Goal: Task Accomplishment & Management: Manage account settings

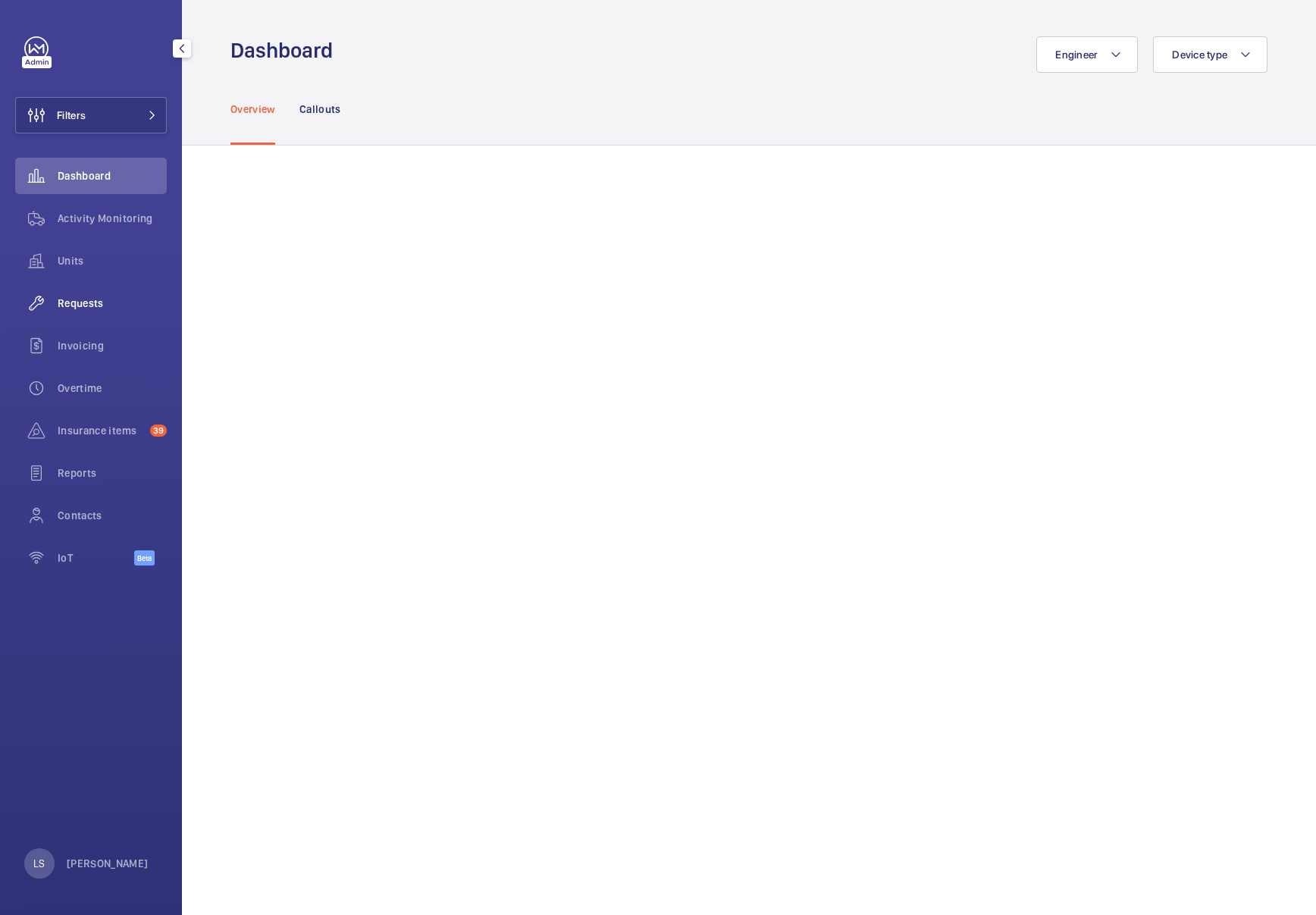
click at [87, 304] on span "Requests" at bounding box center [112, 302] width 110 height 15
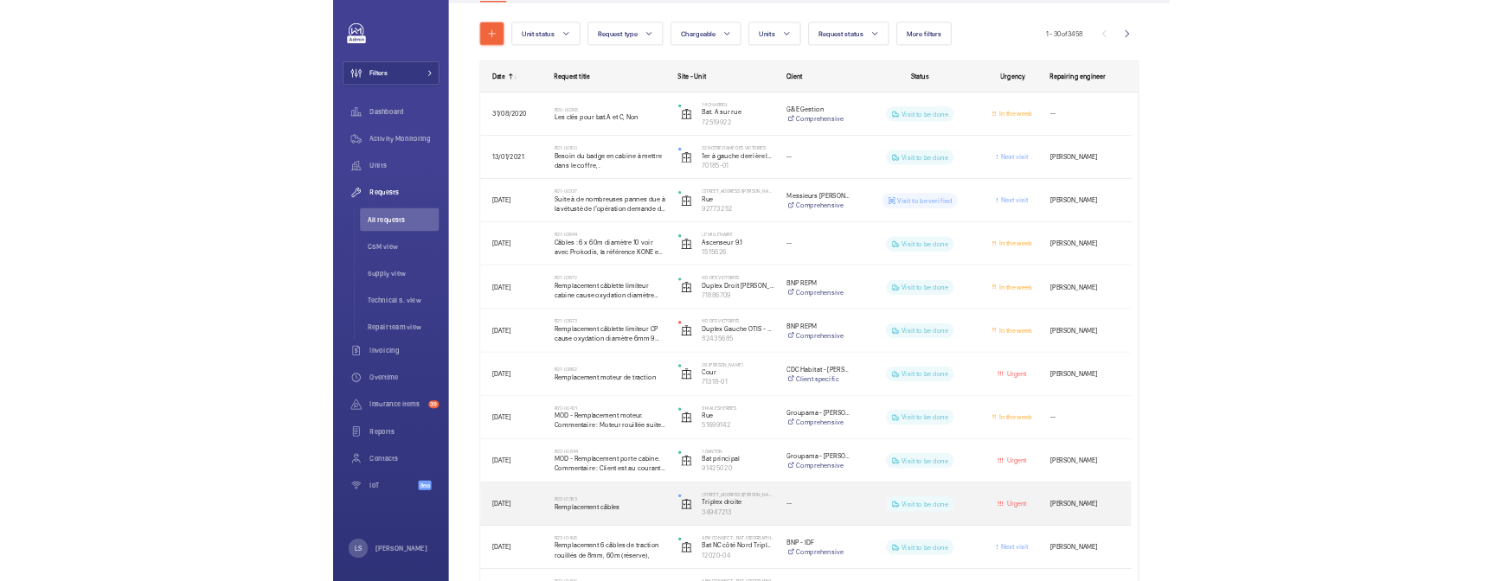
scroll to position [173, 0]
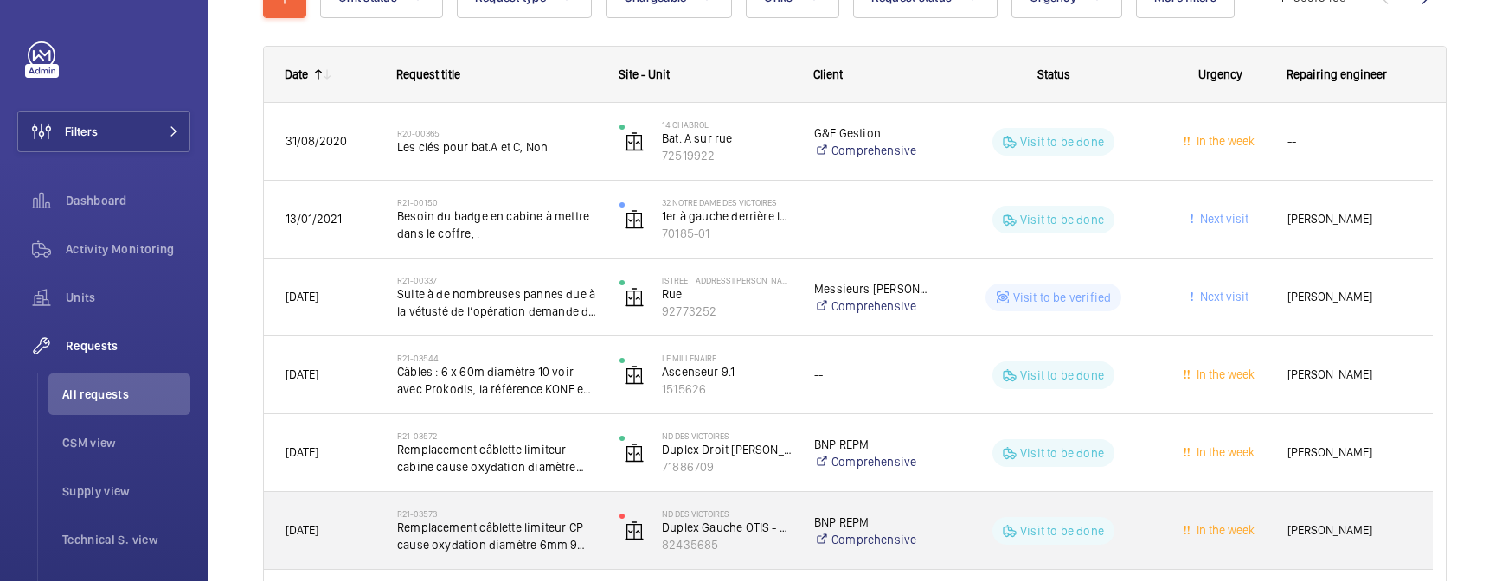
scroll to position [260, 0]
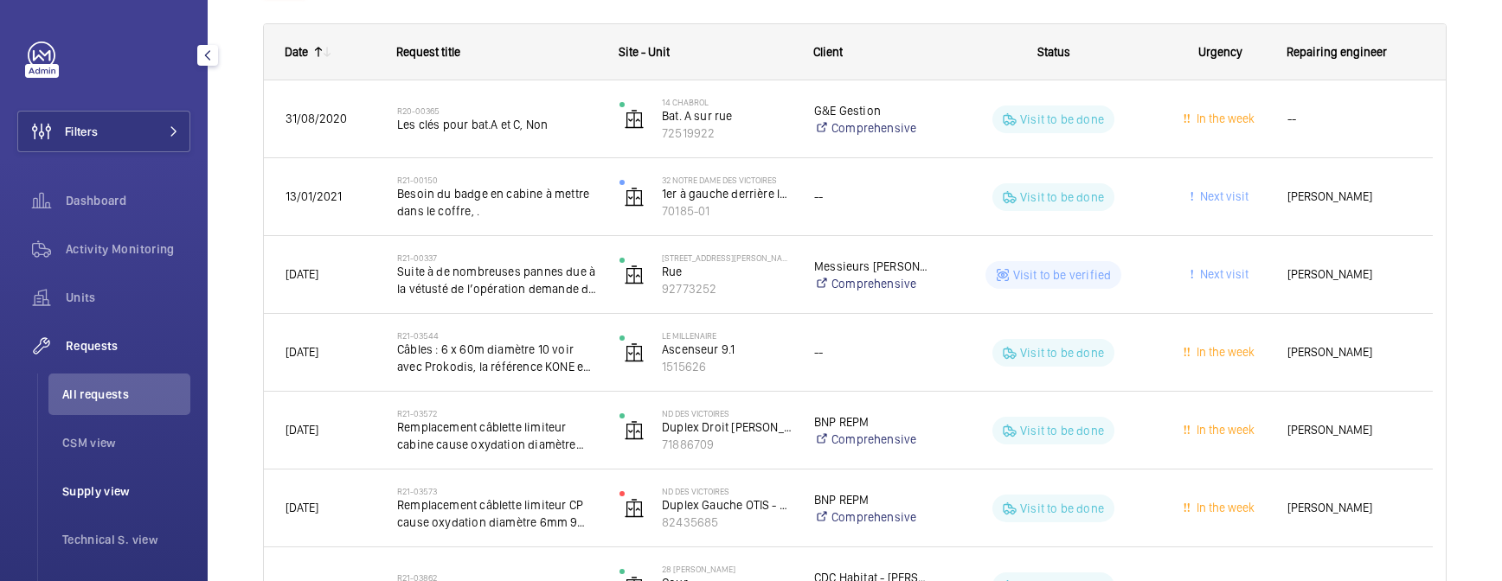
click at [93, 489] on span "Supply view" at bounding box center [126, 491] width 128 height 17
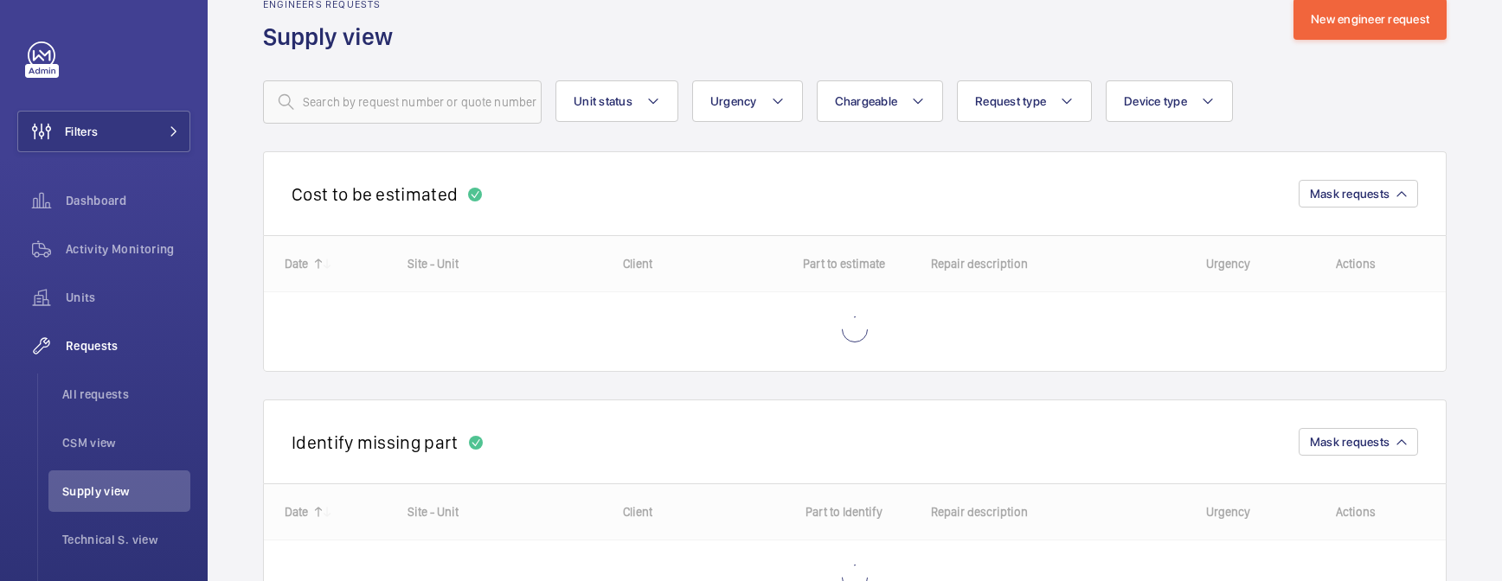
scroll to position [87, 0]
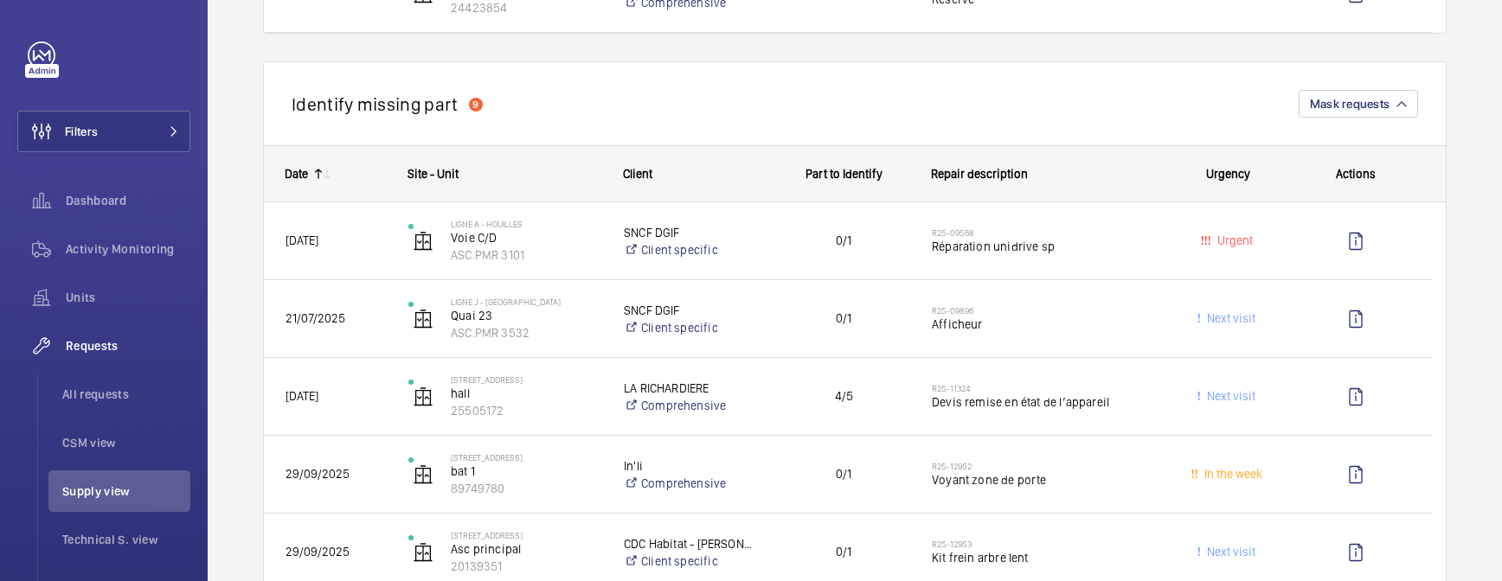
scroll to position [1557, 0]
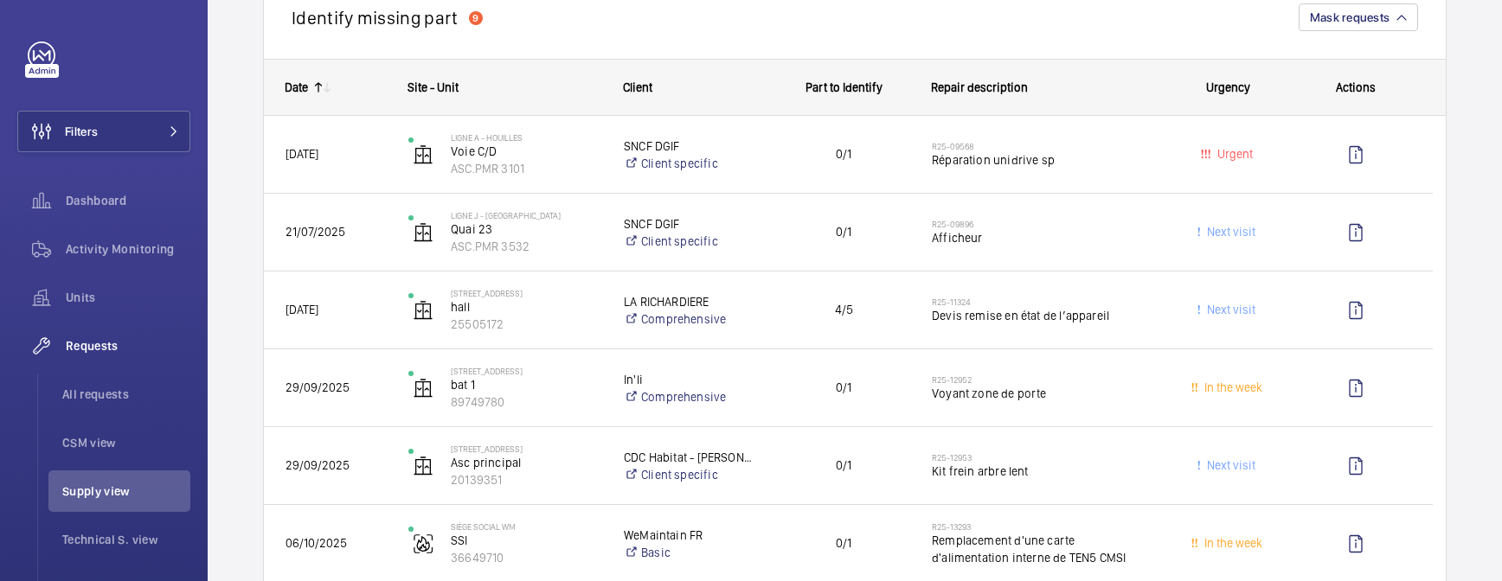
drag, startPoint x: 817, startPoint y: 311, endPoint x: 1449, endPoint y: 324, distance: 632.6
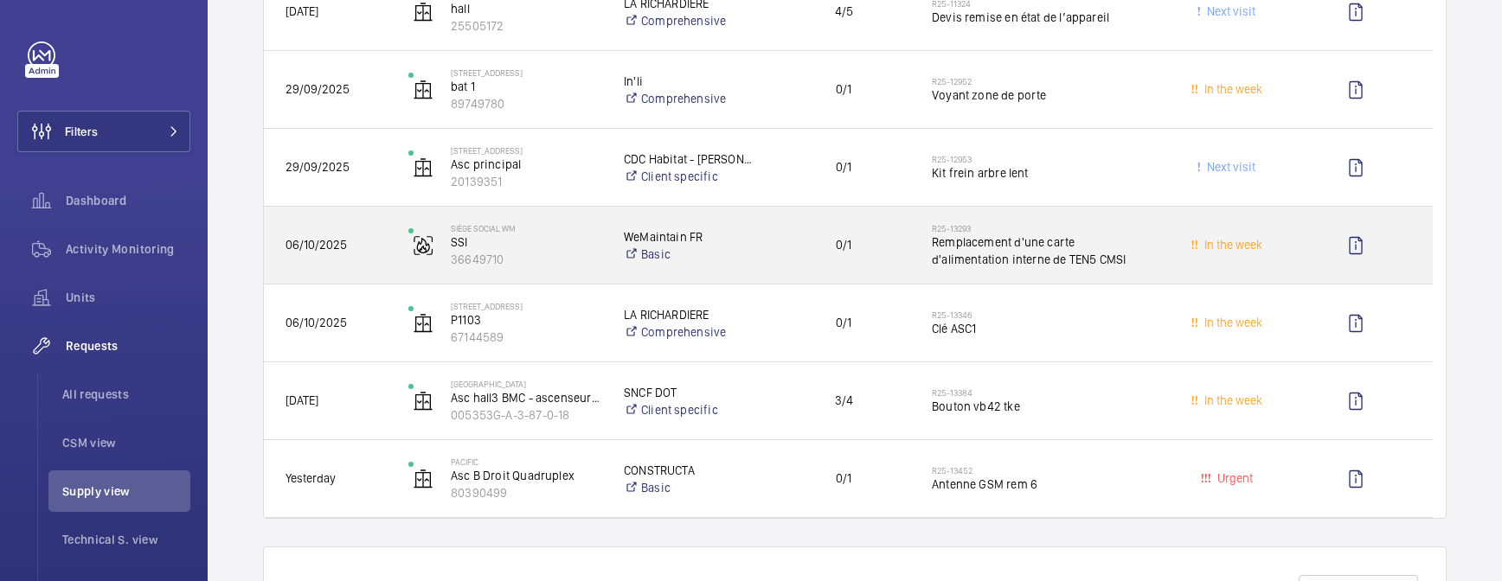
scroll to position [1903, 0]
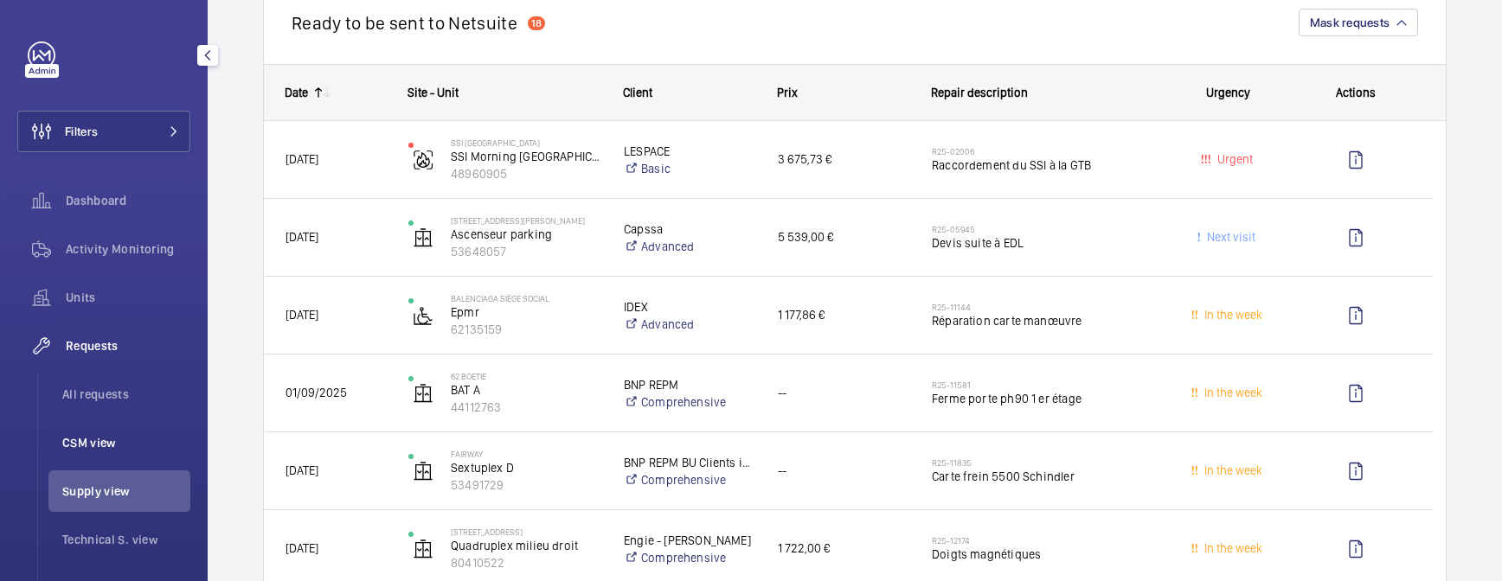
scroll to position [87, 0]
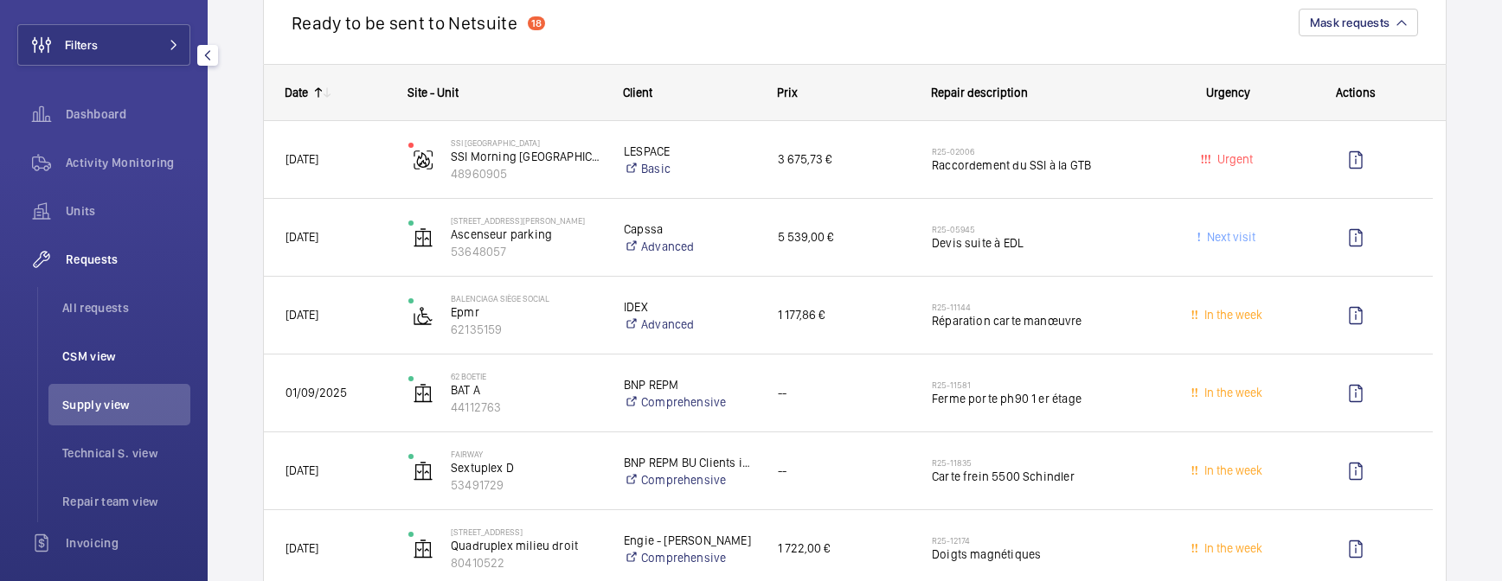
click at [95, 360] on span "CSM view" at bounding box center [126, 356] width 128 height 17
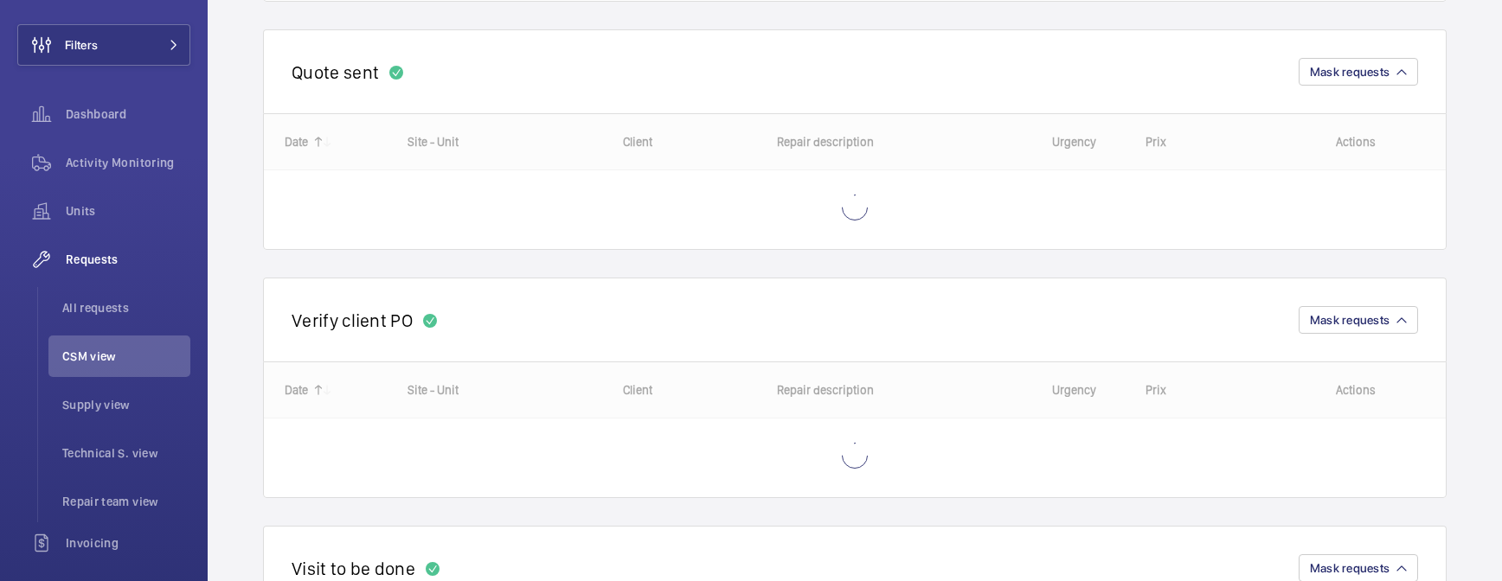
scroll to position [433, 0]
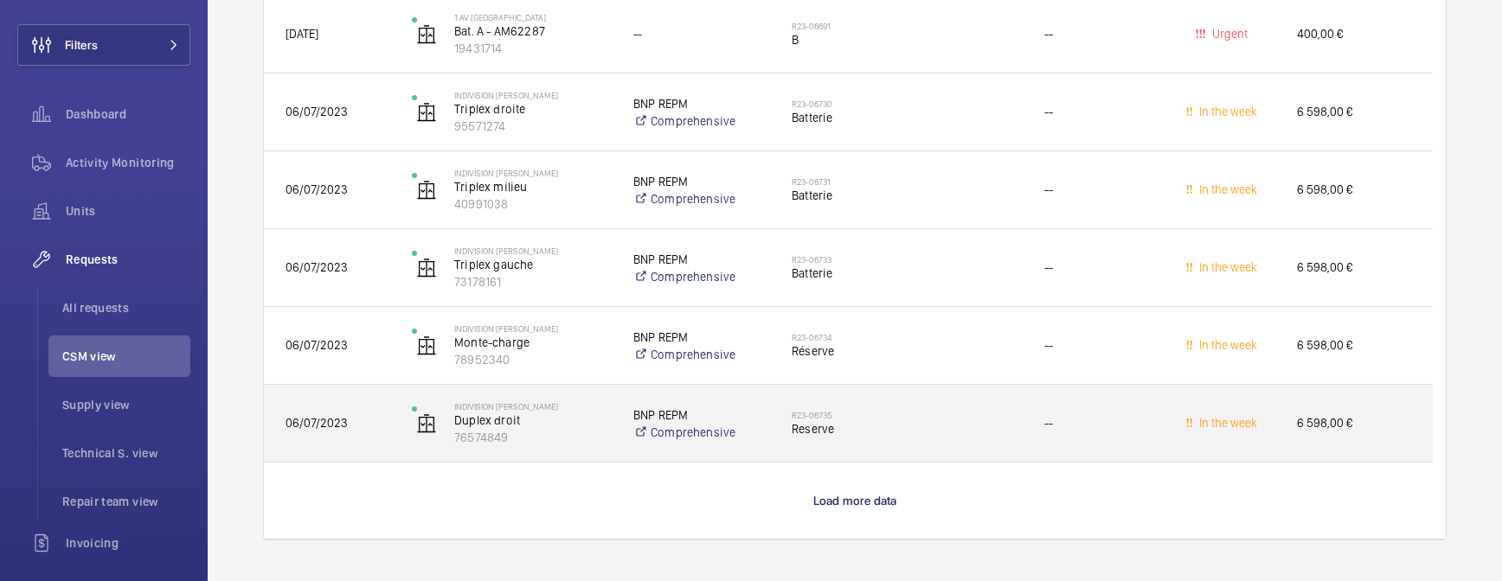
scroll to position [7246, 0]
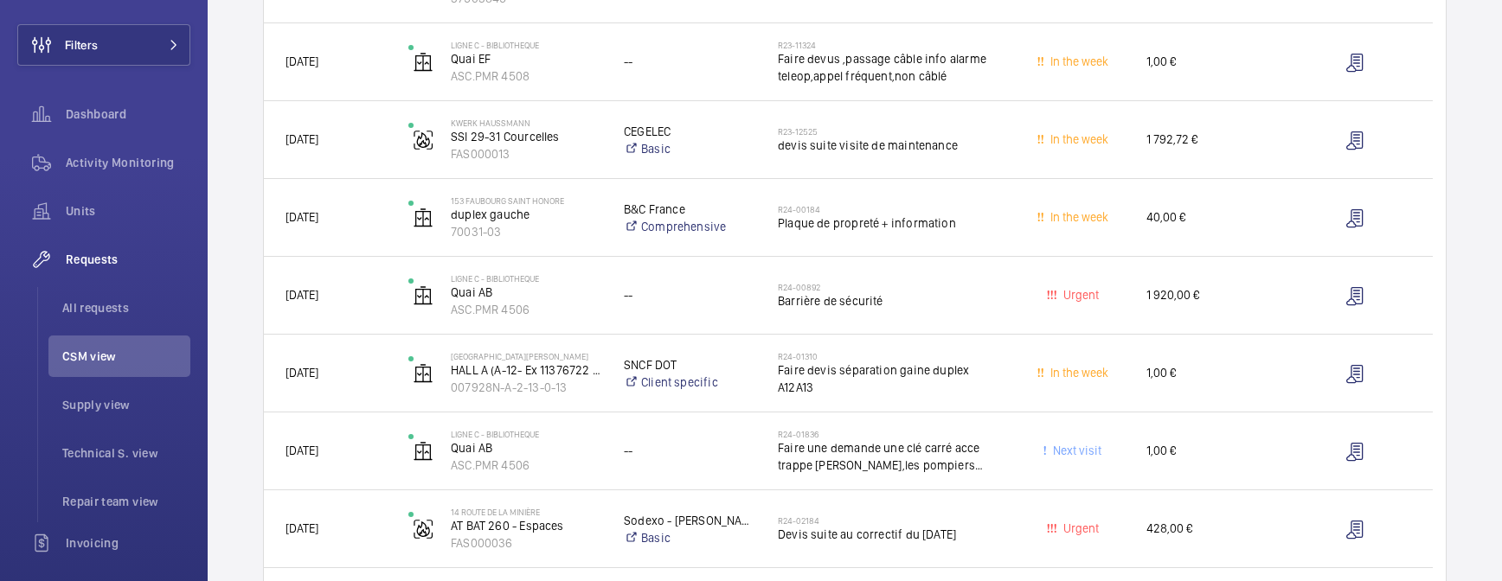
scroll to position [243, 0]
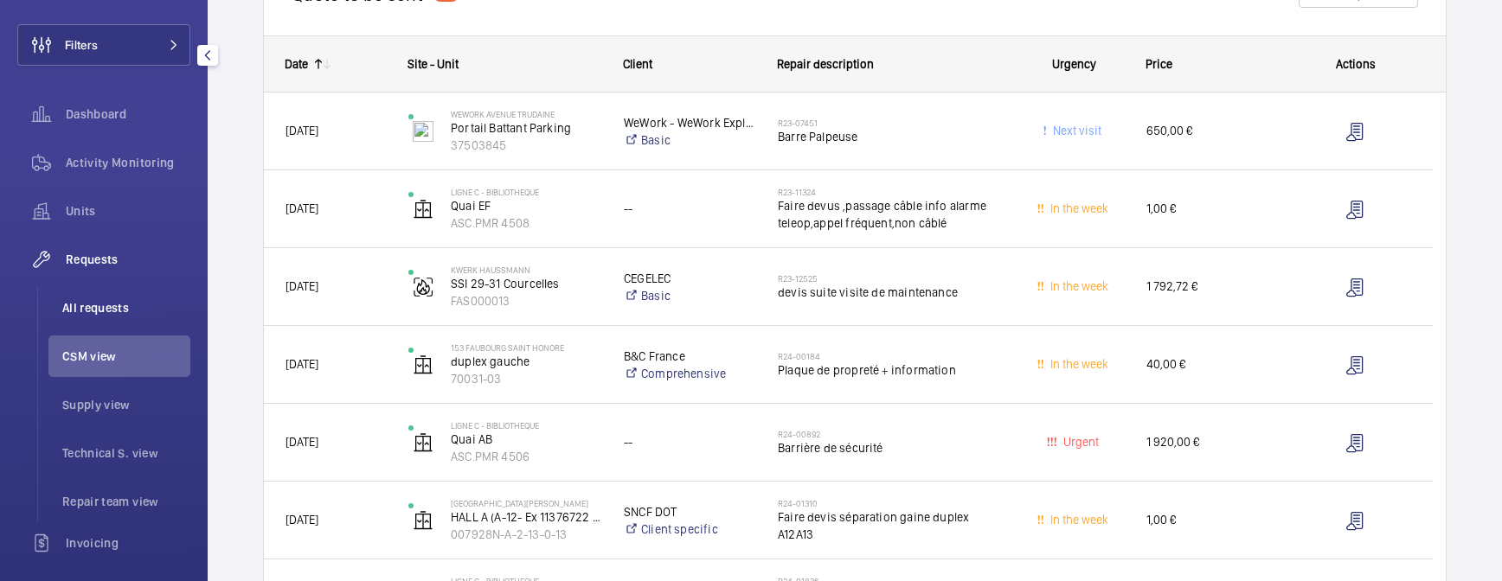
drag, startPoint x: 98, startPoint y: 315, endPoint x: 170, endPoint y: 319, distance: 71.9
click at [98, 315] on span "All requests" at bounding box center [126, 307] width 128 height 17
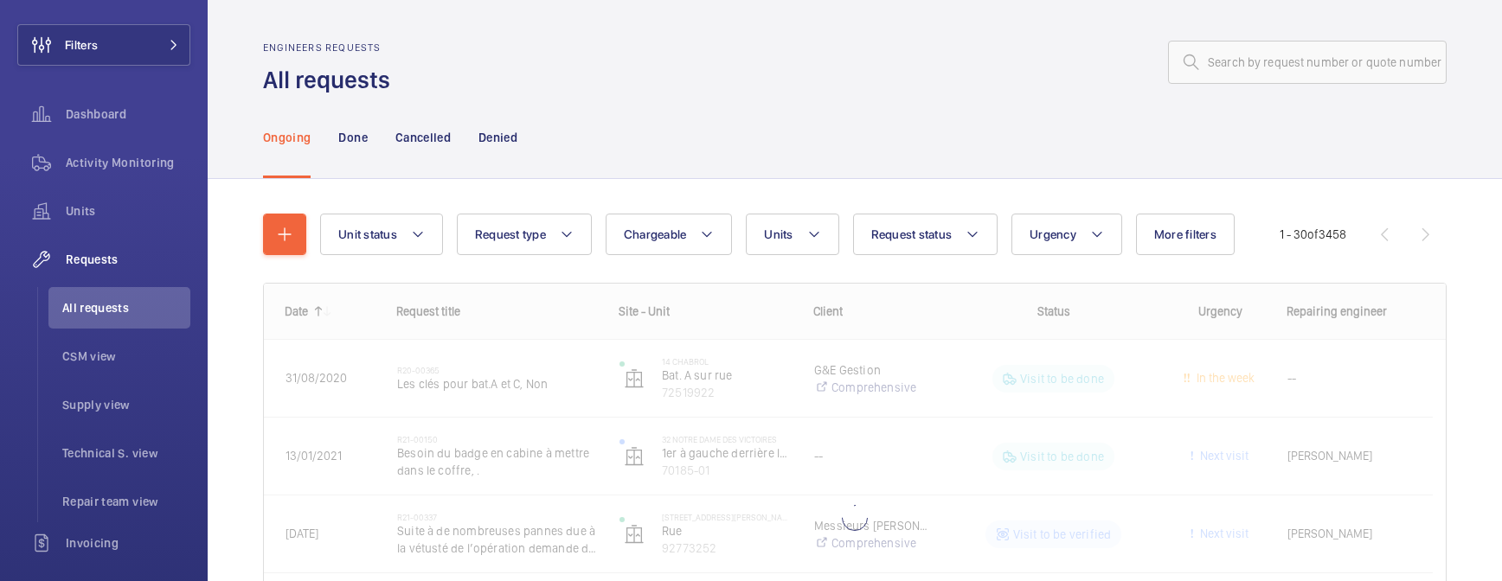
scroll to position [198, 0]
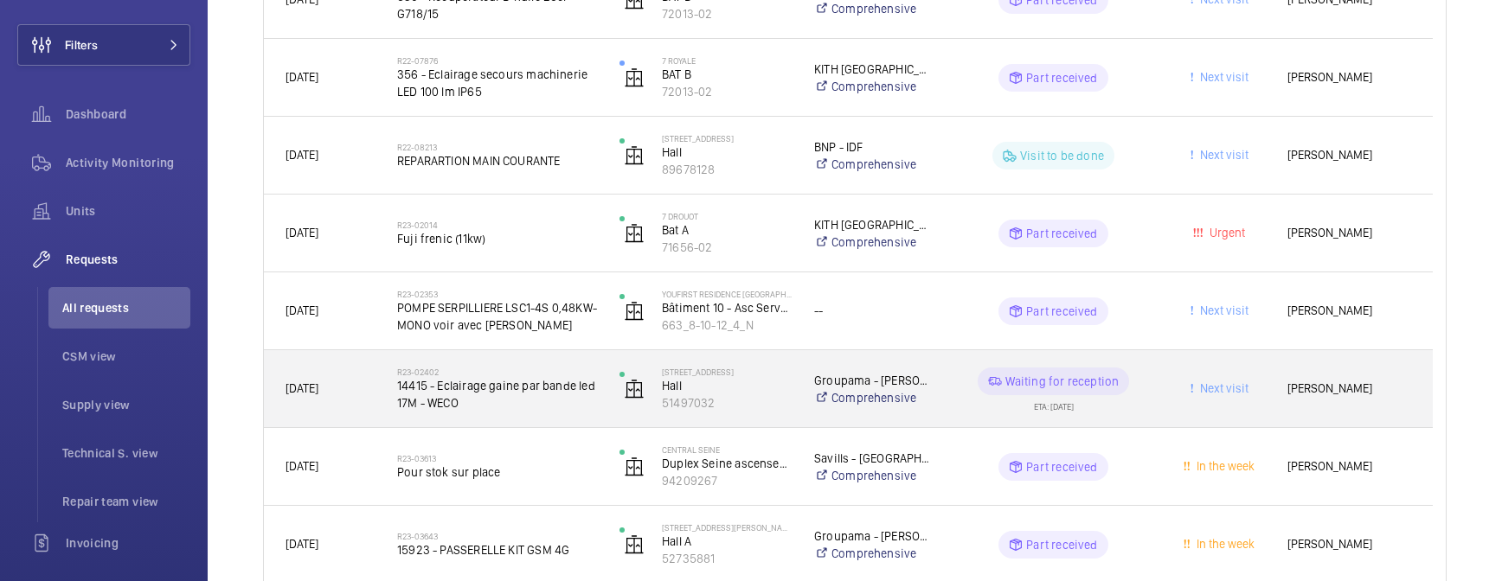
scroll to position [2178, 0]
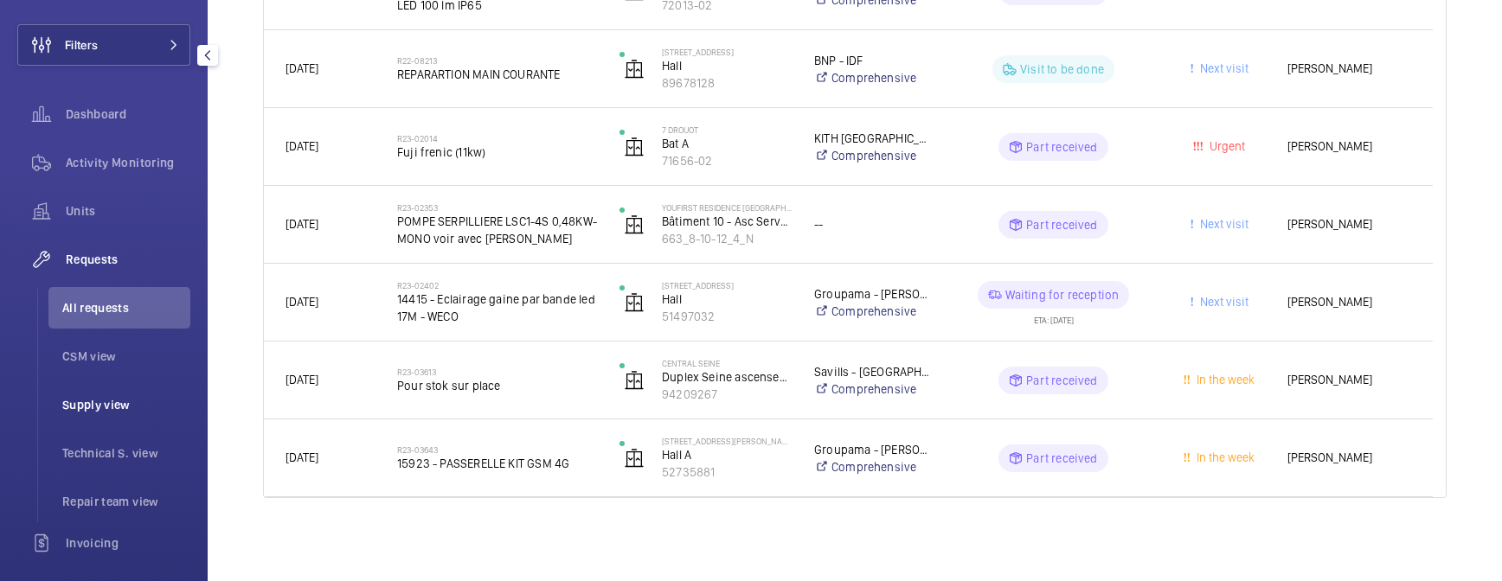
click at [92, 408] on span "Supply view" at bounding box center [126, 404] width 128 height 17
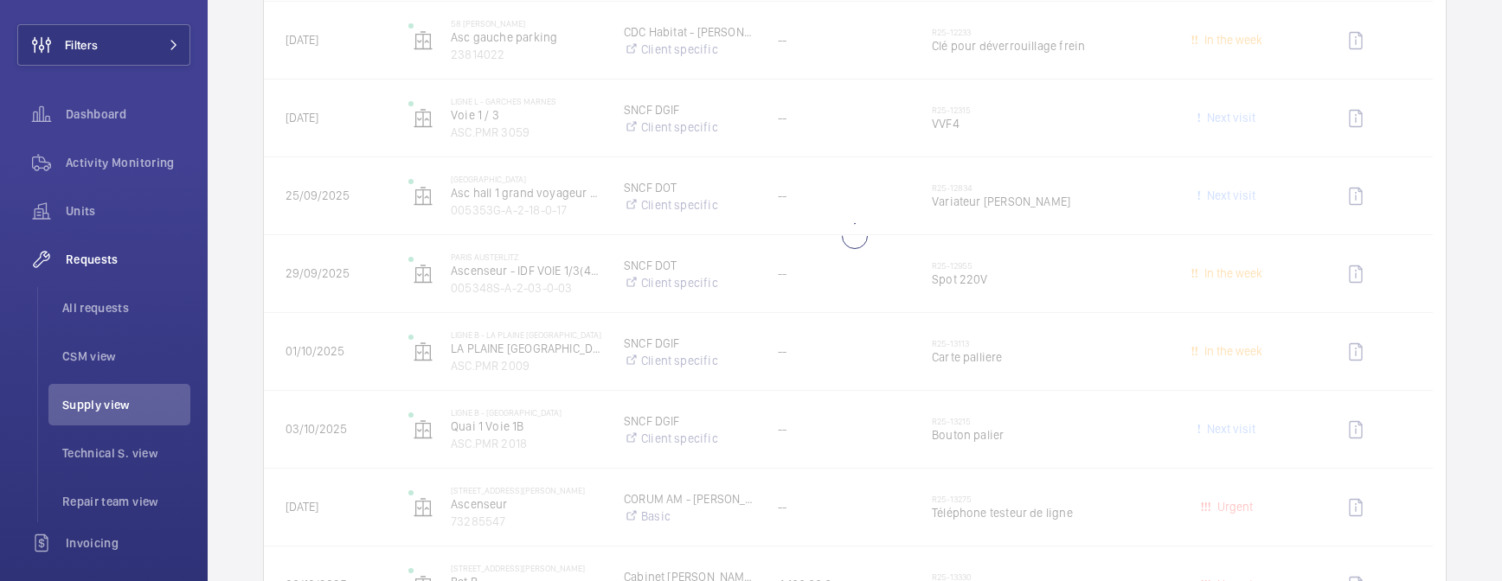
scroll to position [4021, 0]
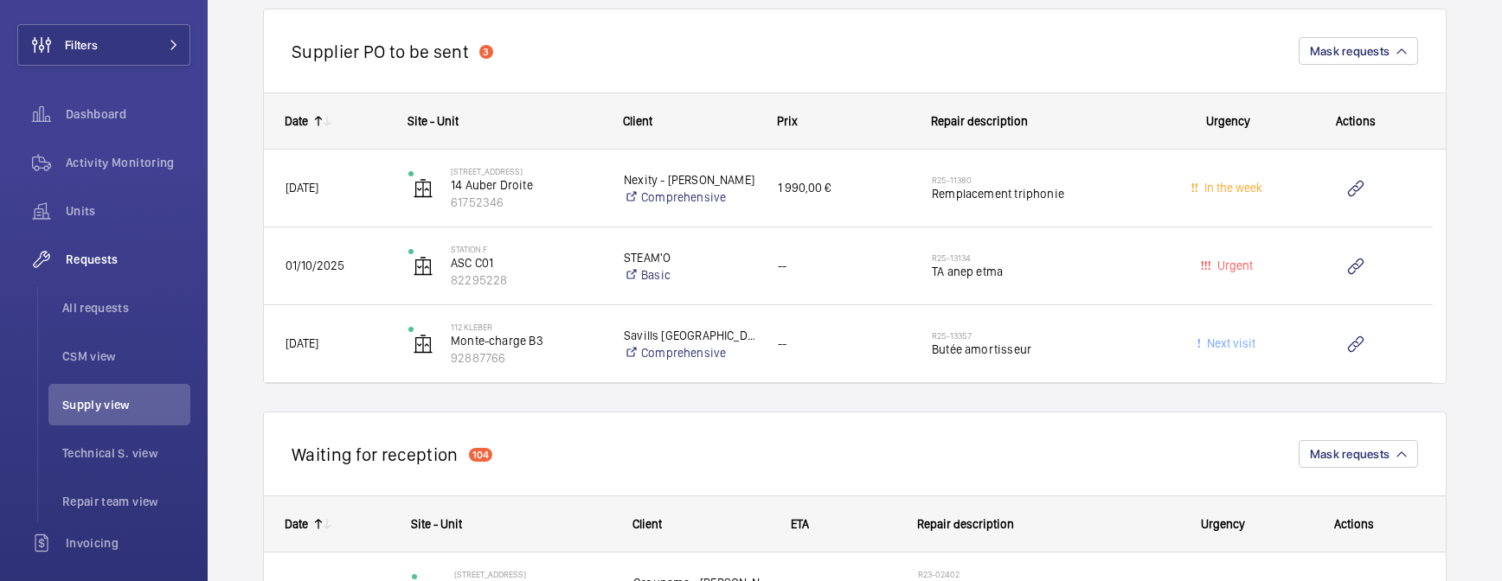
scroll to position [4099, 0]
